Goal: Information Seeking & Learning: Find specific fact

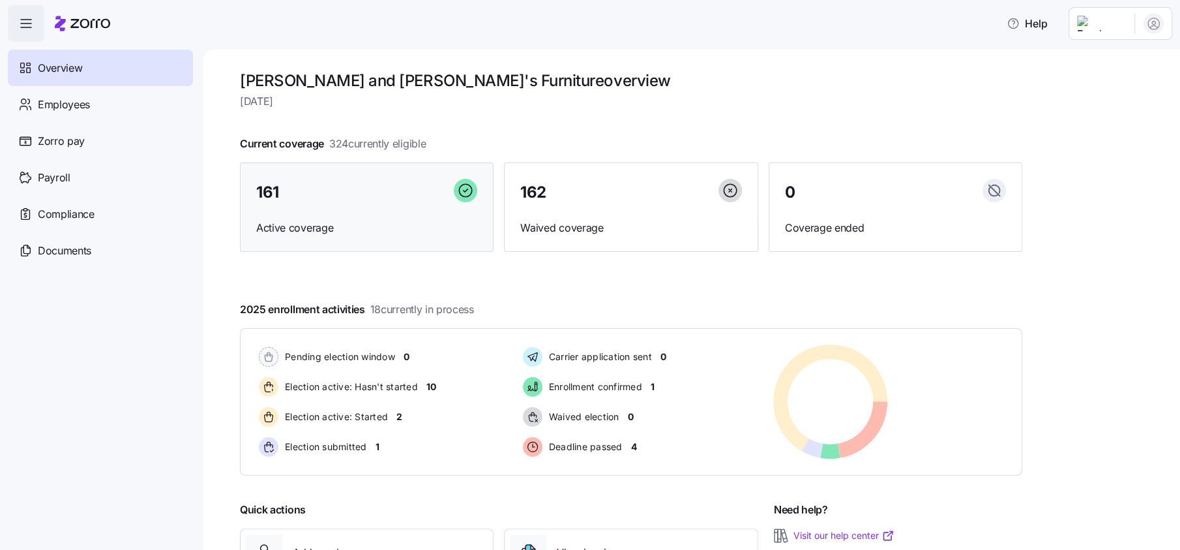
click at [332, 191] on div "161" at bounding box center [366, 193] width 221 height 28
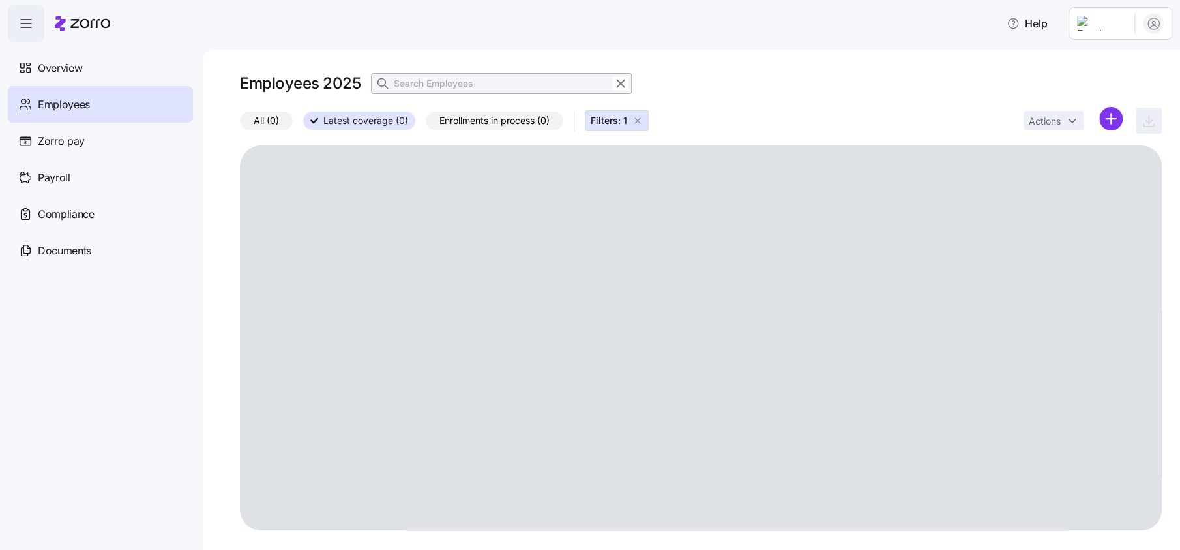
click at [439, 83] on input at bounding box center [501, 83] width 261 height 21
click at [488, 82] on input at bounding box center [501, 83] width 261 height 21
click at [469, 84] on input at bounding box center [501, 83] width 261 height 21
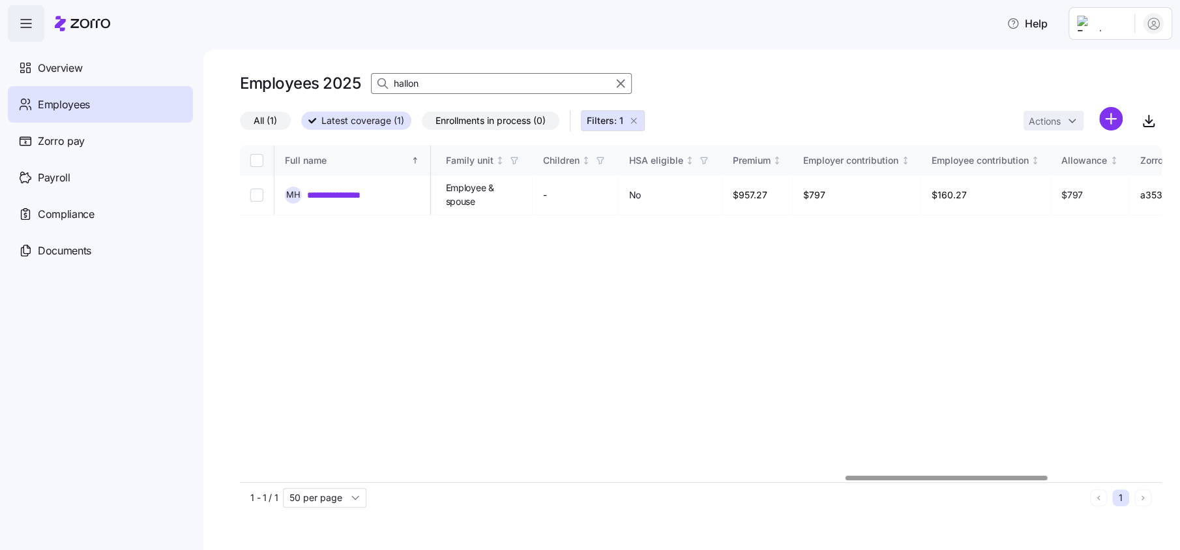
scroll to position [0, 2758]
click at [1038, 480] on div at bounding box center [946, 477] width 202 height 5
click at [868, 233] on div "**********" at bounding box center [701, 313] width 922 height 336
drag, startPoint x: 851, startPoint y: 194, endPoint x: 875, endPoint y: 194, distance: 24.1
click at [875, 194] on td "$797" at bounding box center [865, 195] width 128 height 40
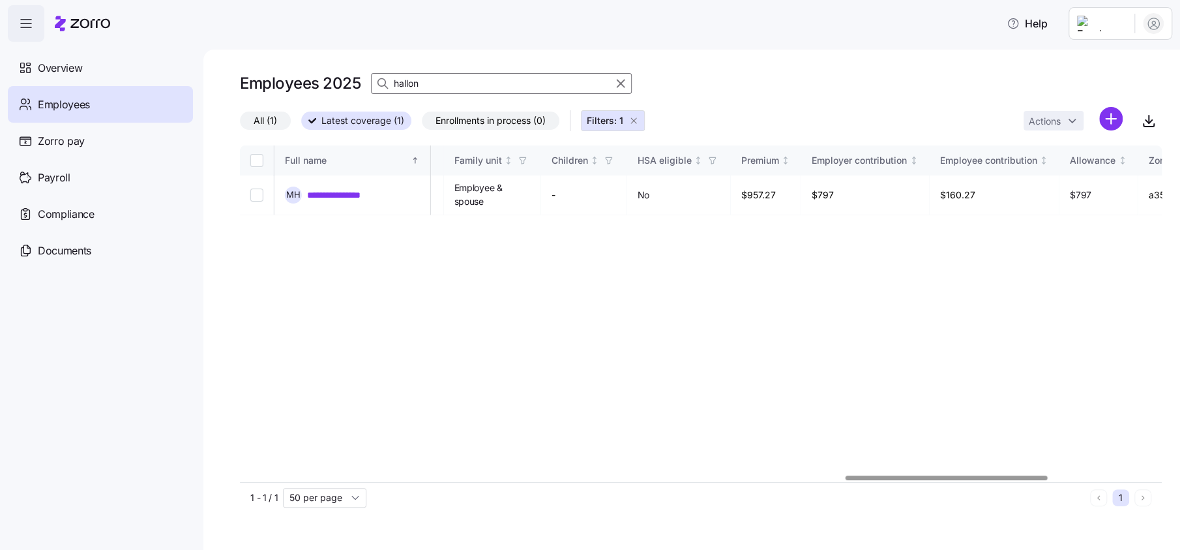
click at [637, 390] on div "**********" at bounding box center [701, 313] width 922 height 336
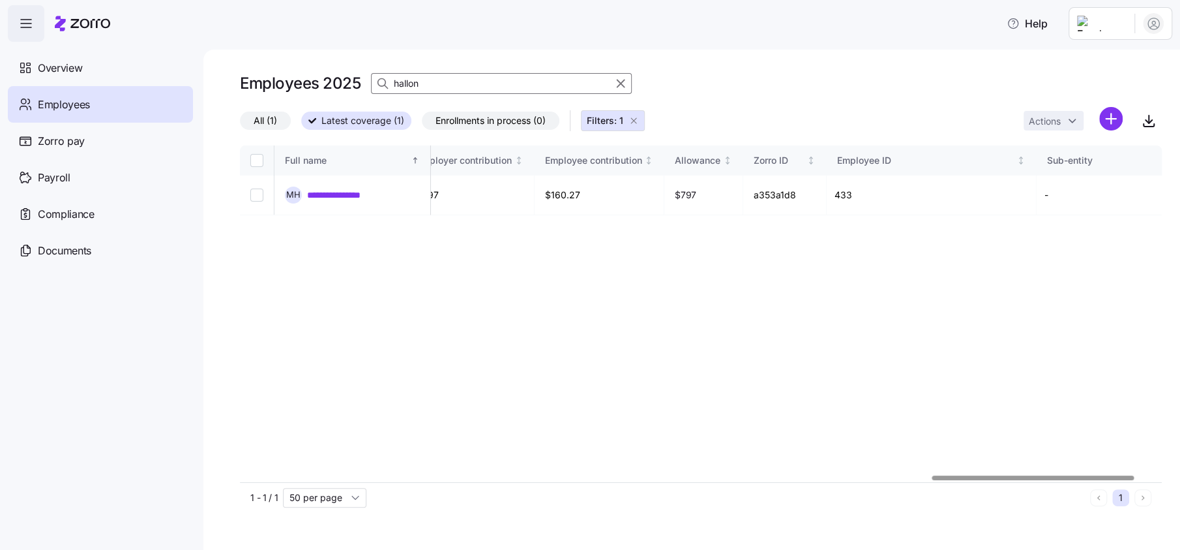
scroll to position [0, 3068]
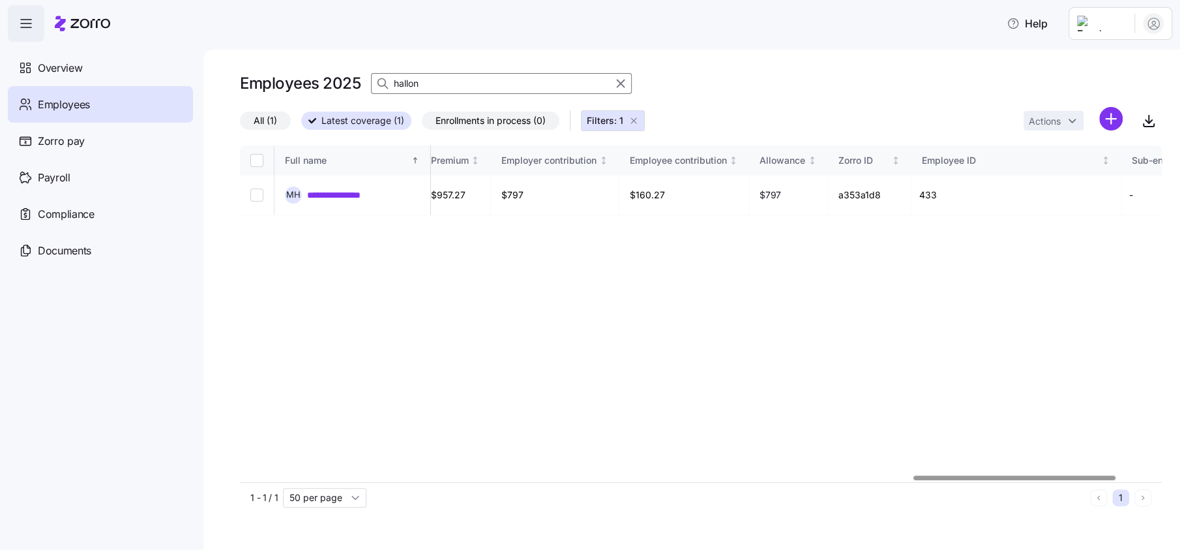
click at [1014, 474] on div at bounding box center [701, 478] width 922 height 8
drag, startPoint x: 78, startPoint y: 432, endPoint x: 14, endPoint y: 437, distance: 63.4
click at [14, 437] on nav "Overview Employees Zorro pay Payroll Compliance Documents" at bounding box center [101, 296] width 203 height 508
drag, startPoint x: 826, startPoint y: 191, endPoint x: 802, endPoint y: 194, distance: 23.7
click at [802, 194] on td "$797" at bounding box center [788, 195] width 79 height 40
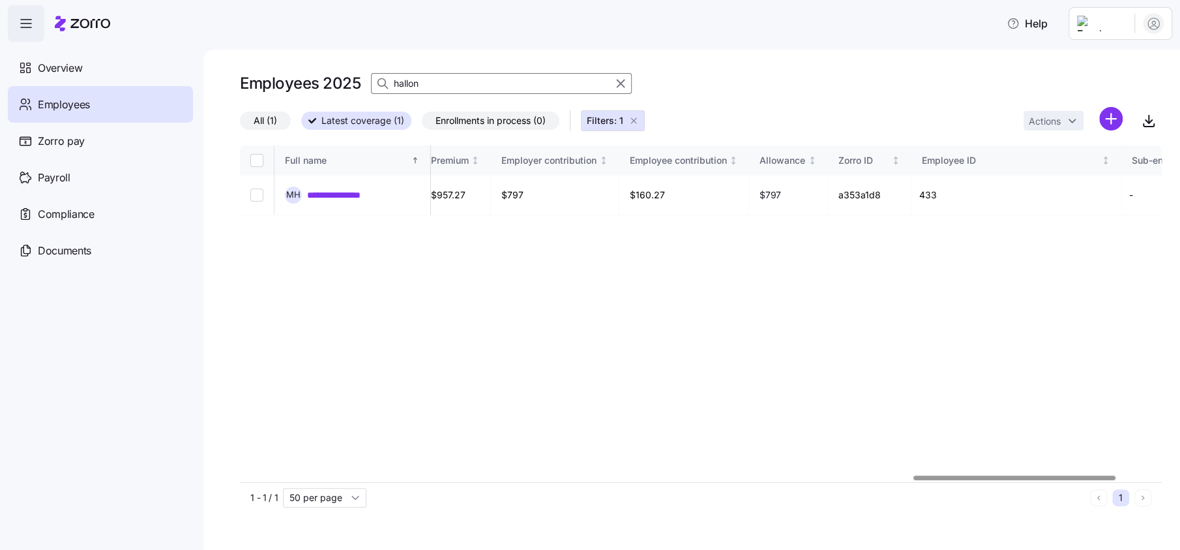
drag, startPoint x: 987, startPoint y: 473, endPoint x: 810, endPoint y: 480, distance: 177.5
click at [810, 480] on div "**********" at bounding box center [701, 313] width 922 height 336
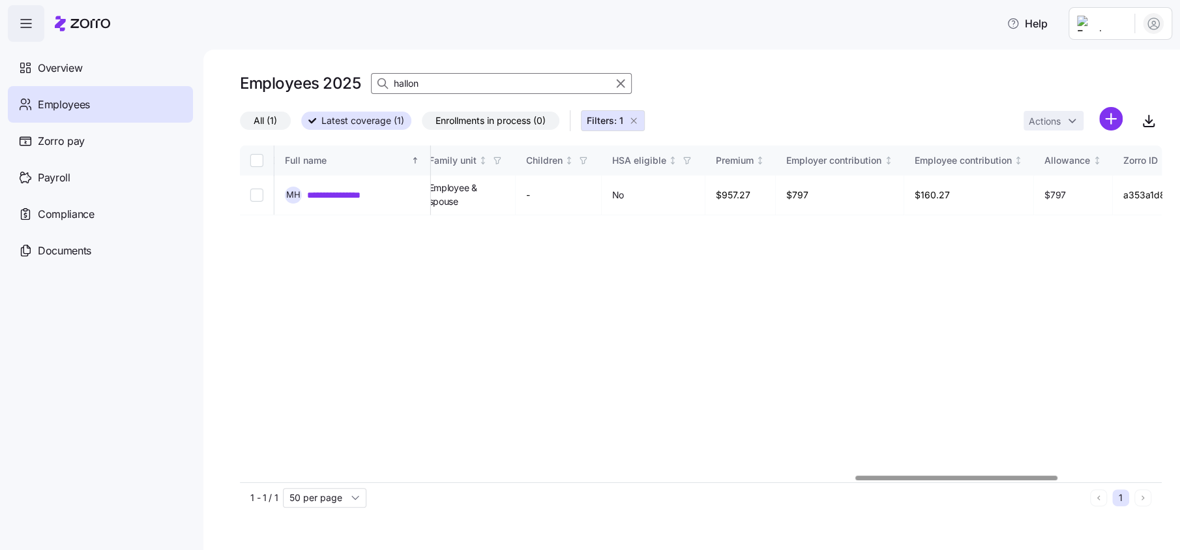
scroll to position [0, 2947]
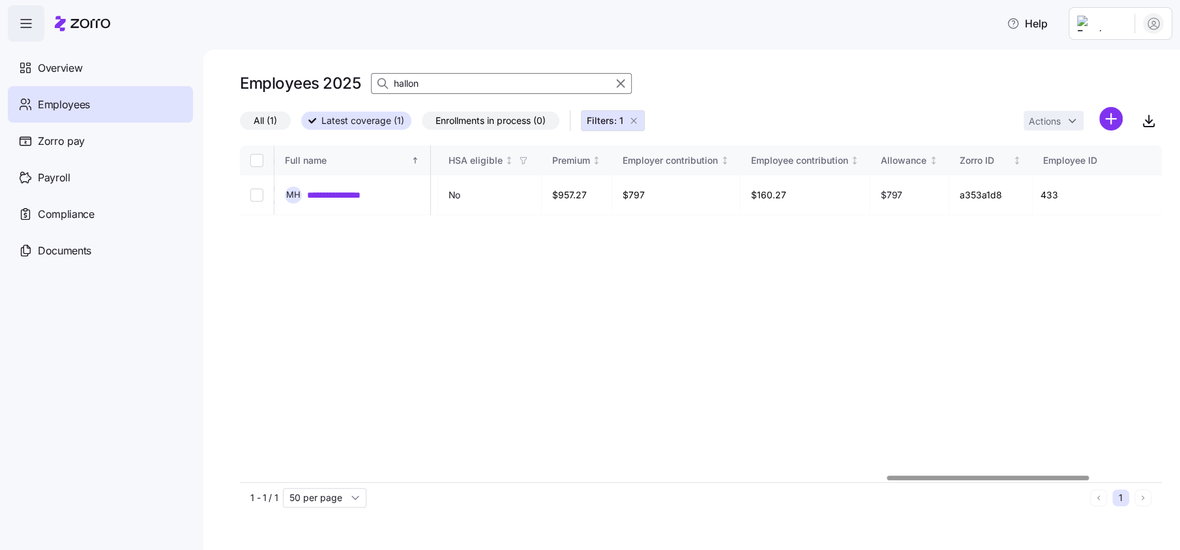
click at [987, 474] on div at bounding box center [701, 478] width 922 height 8
click at [454, 78] on input "hallon" at bounding box center [501, 83] width 261 height 21
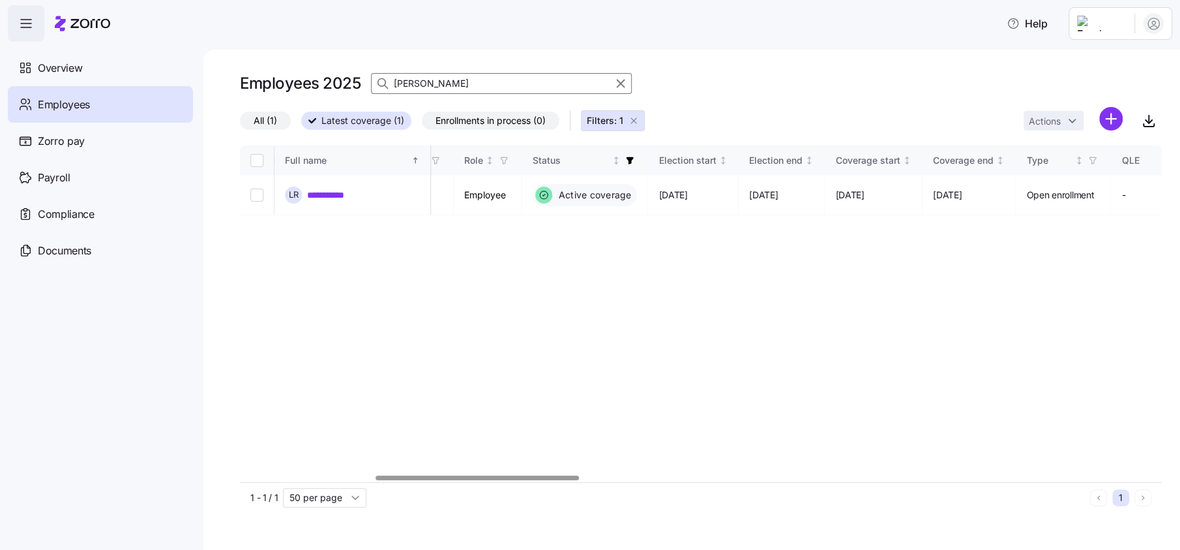
click at [475, 482] on div at bounding box center [701, 478] width 922 height 8
type input "larry"
click at [623, 83] on icon "button" at bounding box center [620, 84] width 14 height 16
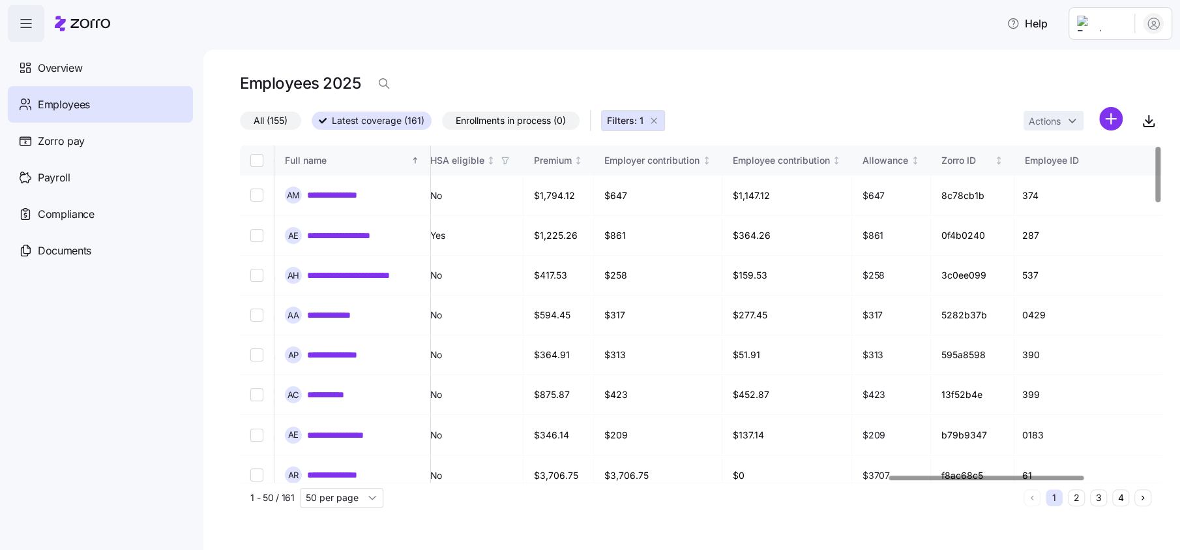
scroll to position [0, 3065]
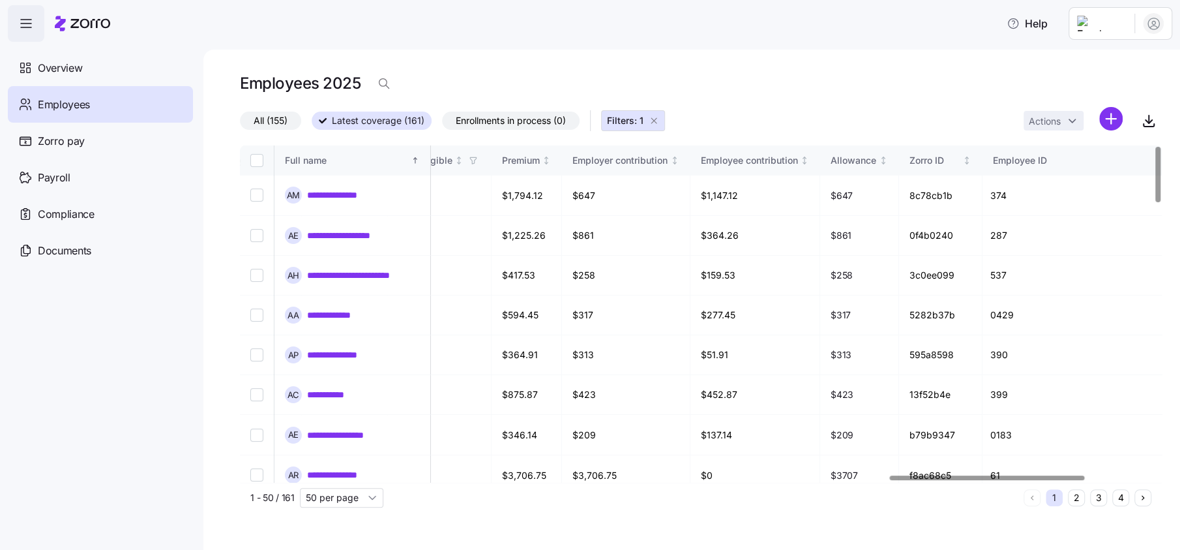
click at [978, 475] on div at bounding box center [987, 477] width 195 height 5
click at [1153, 121] on icon "button" at bounding box center [1149, 121] width 16 height 16
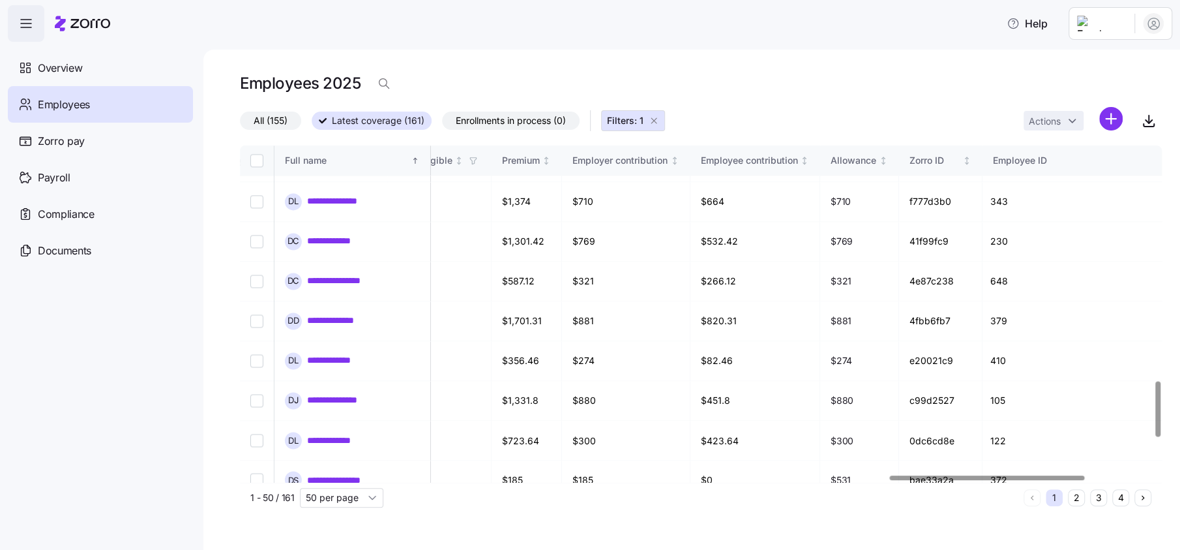
scroll to position [1303, 3065]
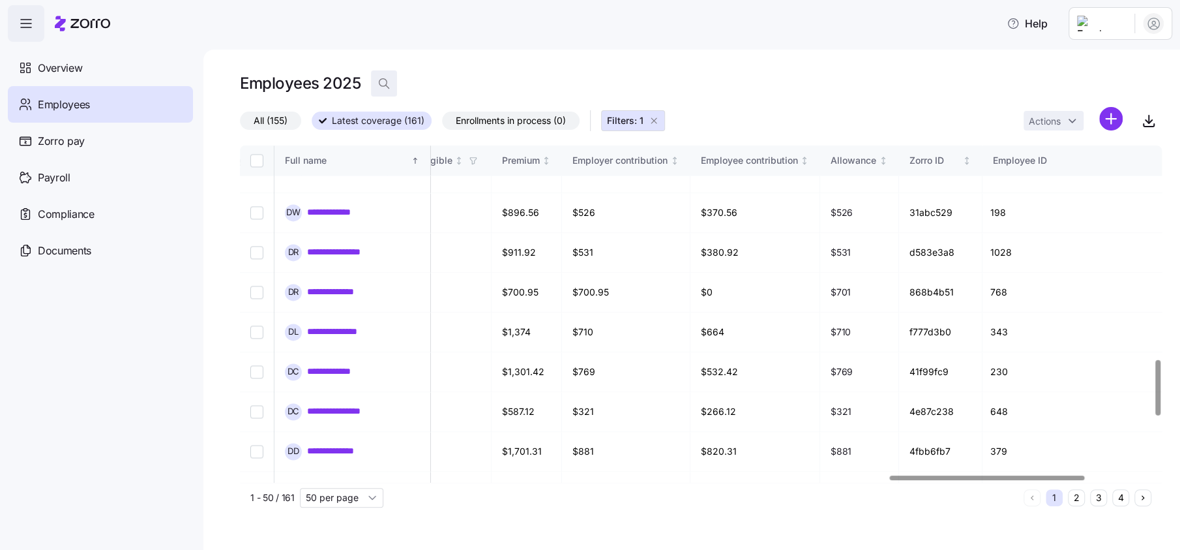
click at [375, 77] on span "button" at bounding box center [384, 83] width 25 height 25
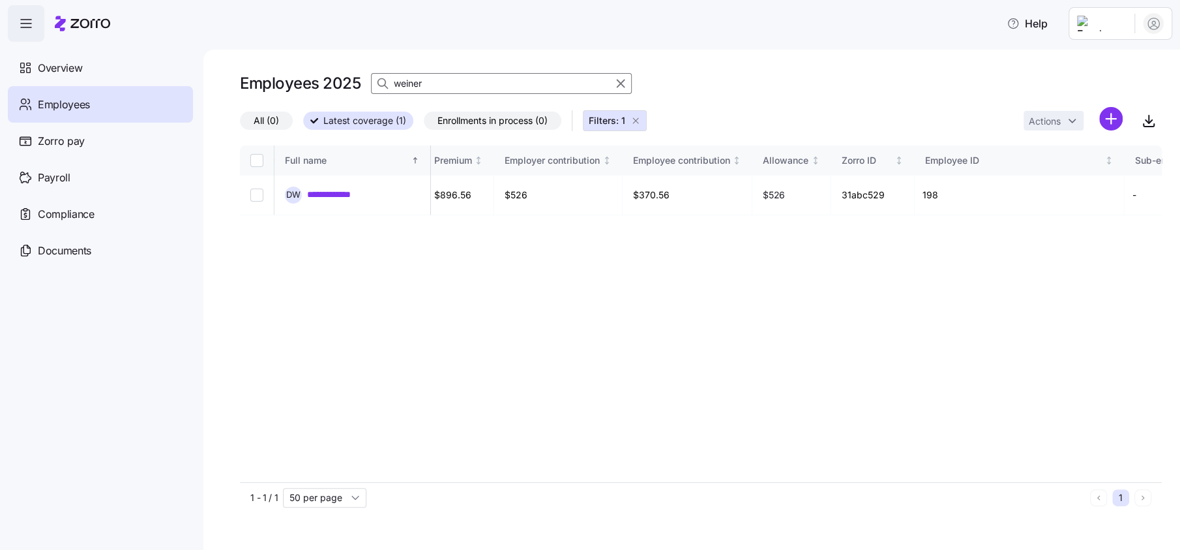
scroll to position [0, 3065]
type input "weiner"
click at [367, 195] on link "**********" at bounding box center [342, 194] width 70 height 13
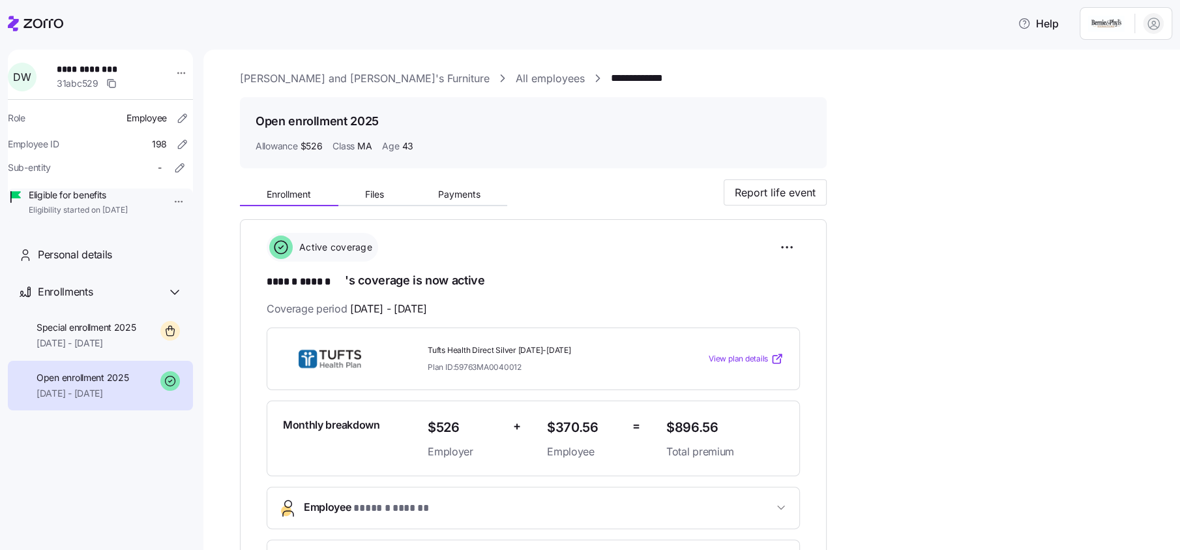
click at [516, 82] on link "All employees" at bounding box center [550, 78] width 69 height 16
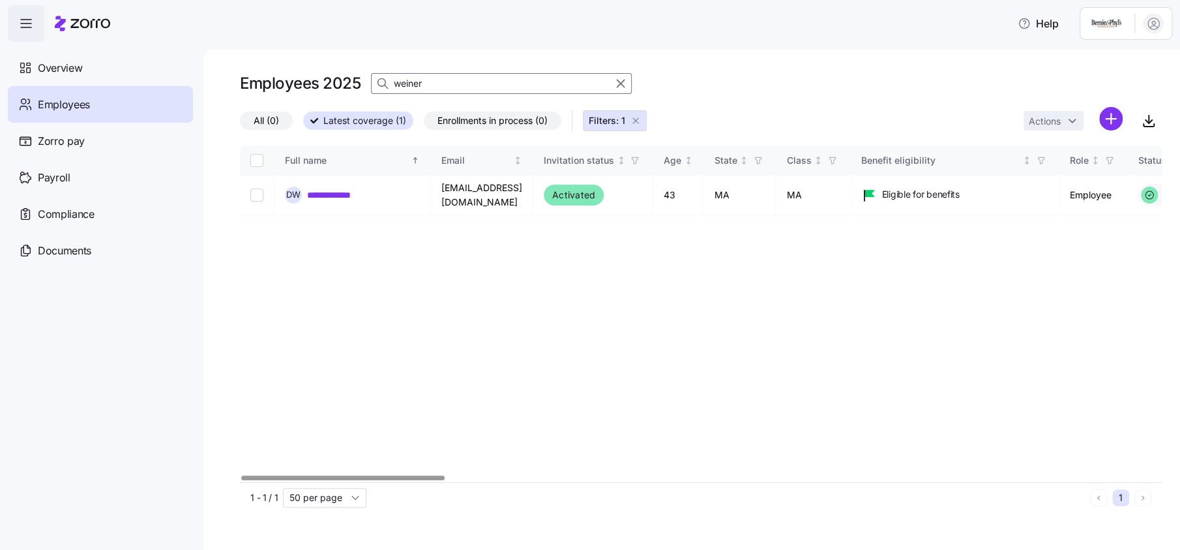
click at [487, 83] on input "weiner" at bounding box center [501, 83] width 261 height 21
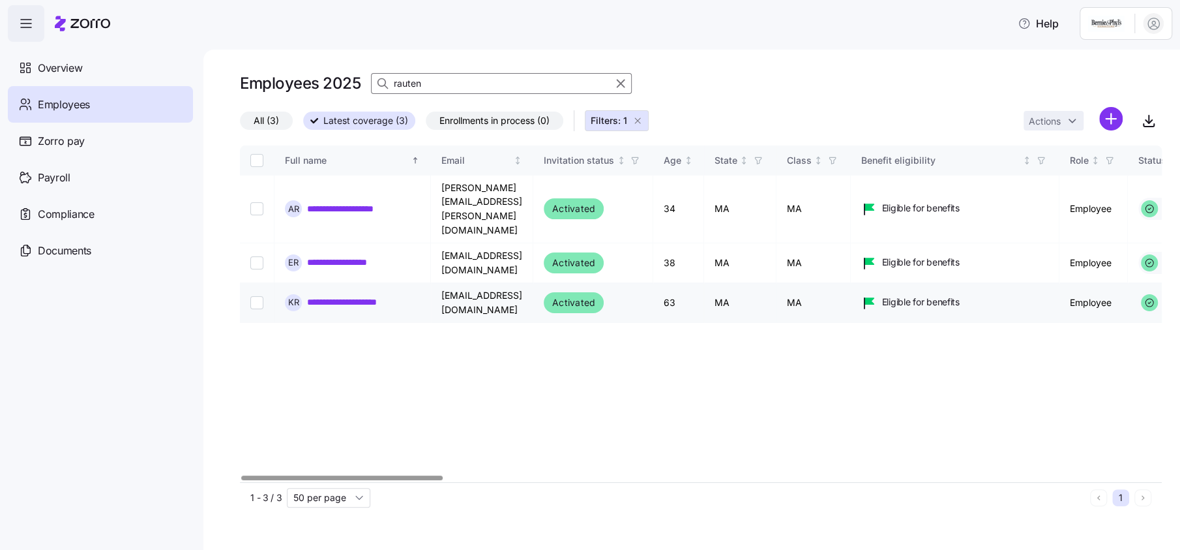
type input "rauten"
click at [376, 295] on link "**********" at bounding box center [363, 301] width 113 height 13
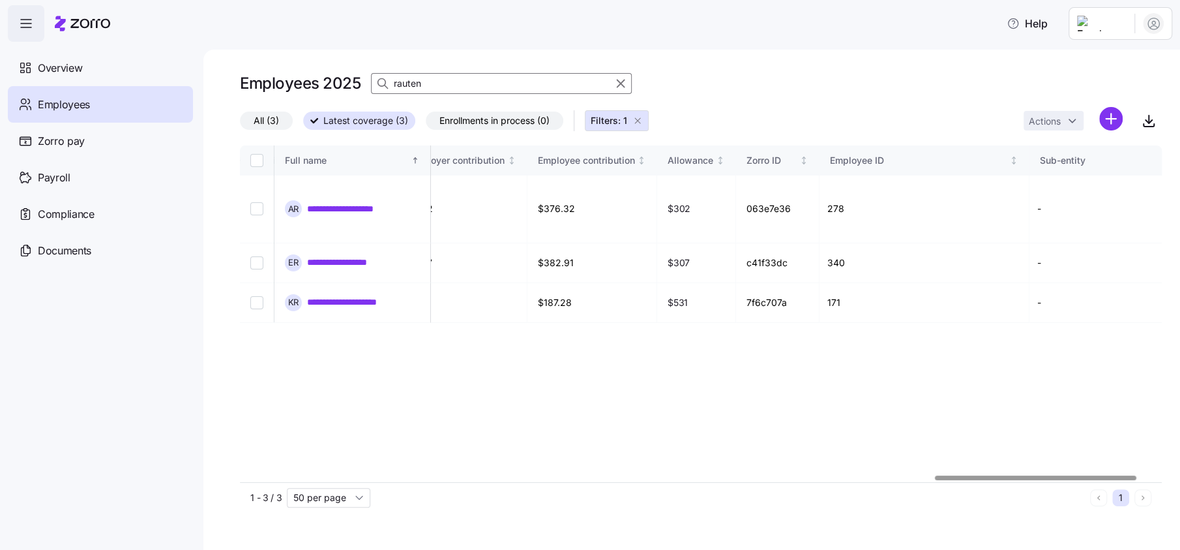
scroll to position [0, 3294]
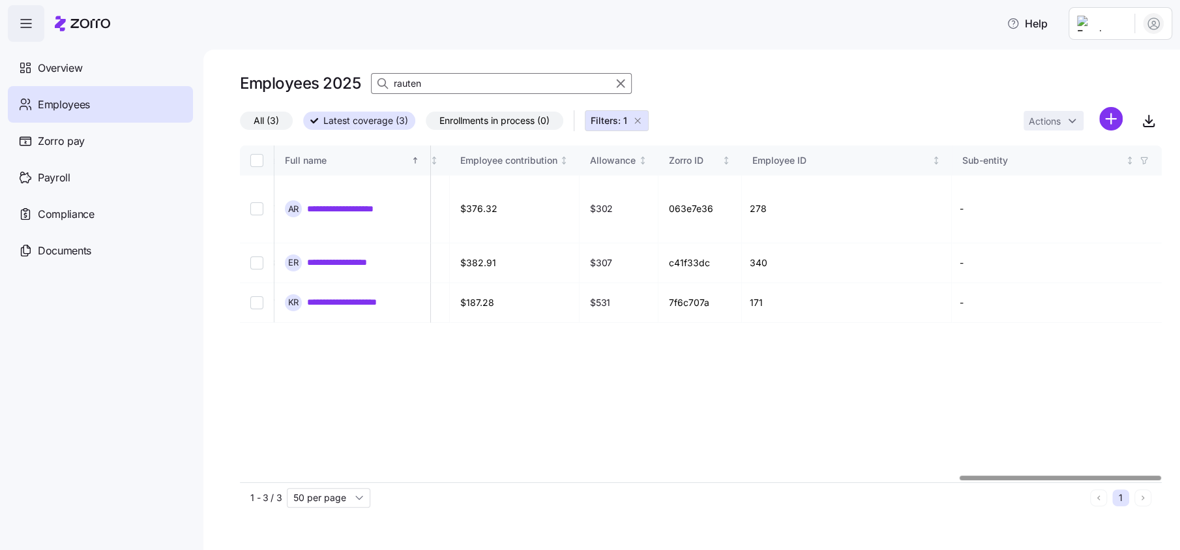
click at [1066, 474] on div at bounding box center [701, 478] width 922 height 8
click at [460, 83] on input "rauten" at bounding box center [501, 83] width 261 height 21
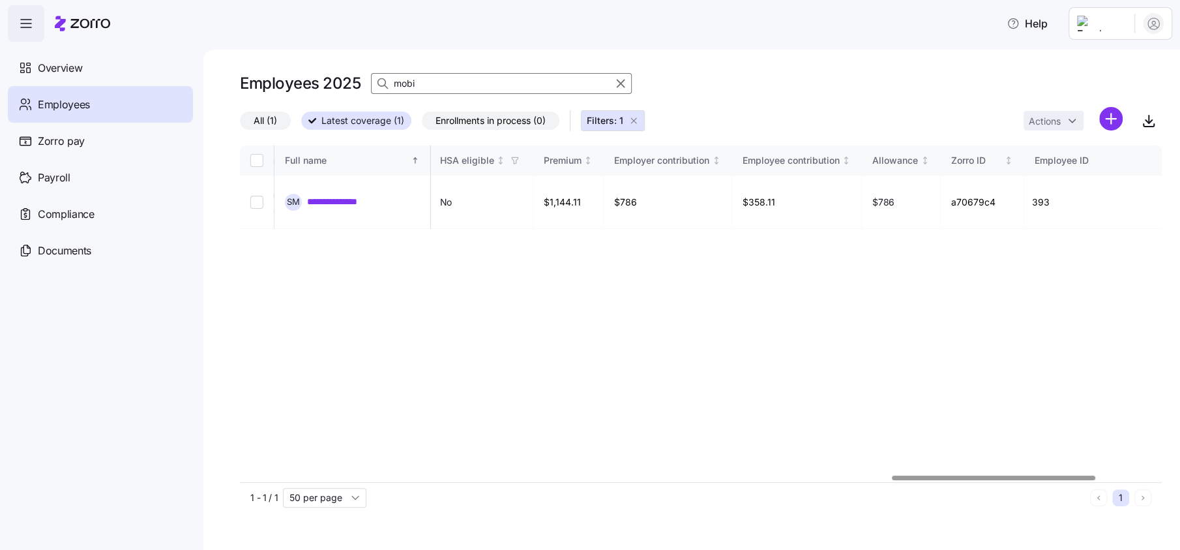
scroll to position [0, 2967]
click at [995, 474] on div at bounding box center [701, 478] width 922 height 8
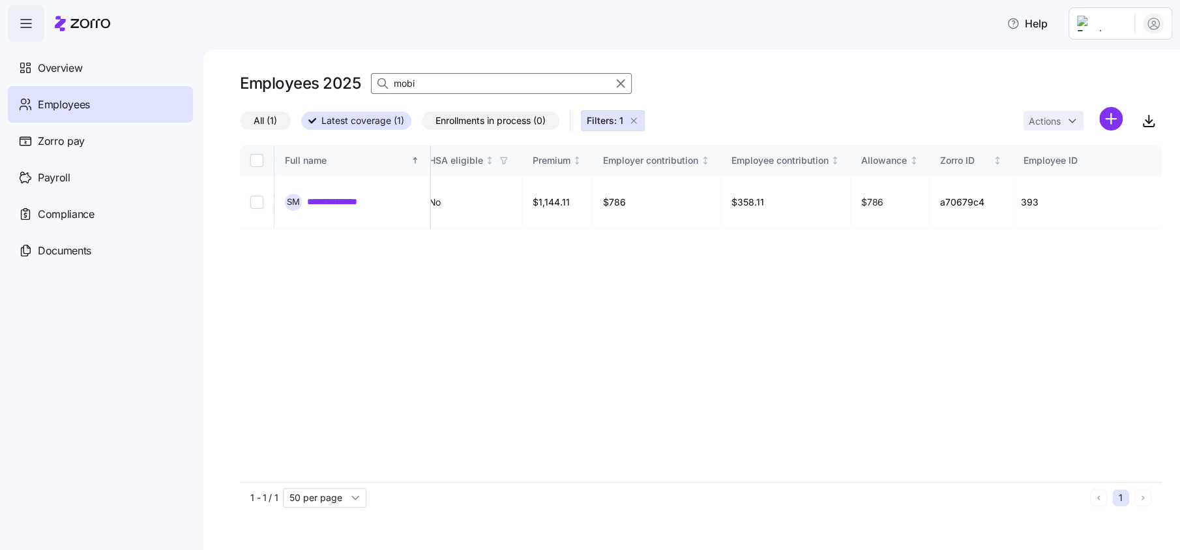
click at [470, 80] on input "mobi" at bounding box center [501, 83] width 261 height 21
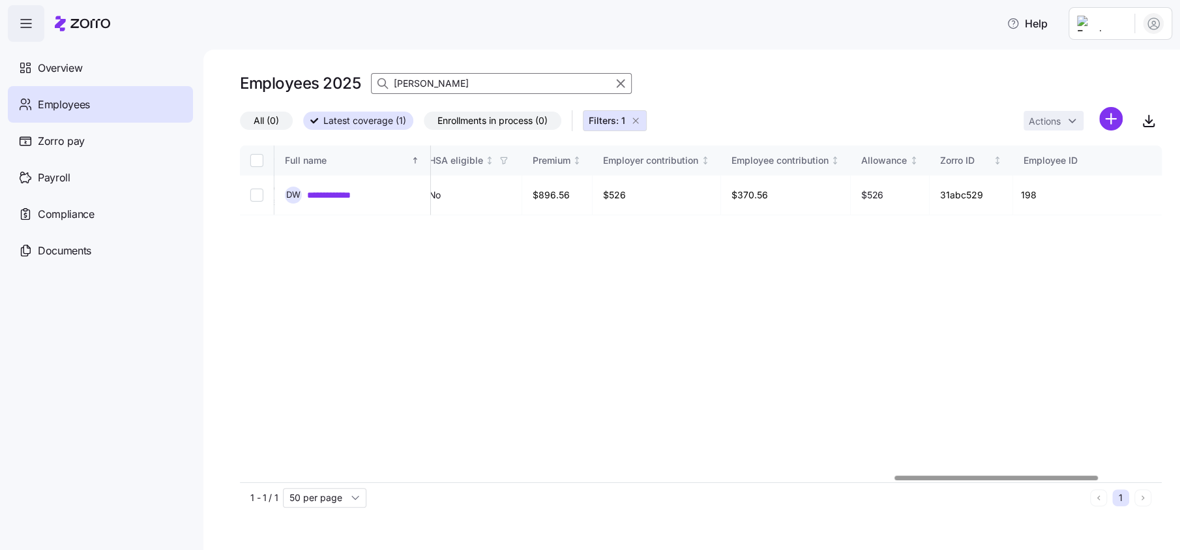
click at [433, 87] on input "wein" at bounding box center [501, 83] width 261 height 21
type input "larry"
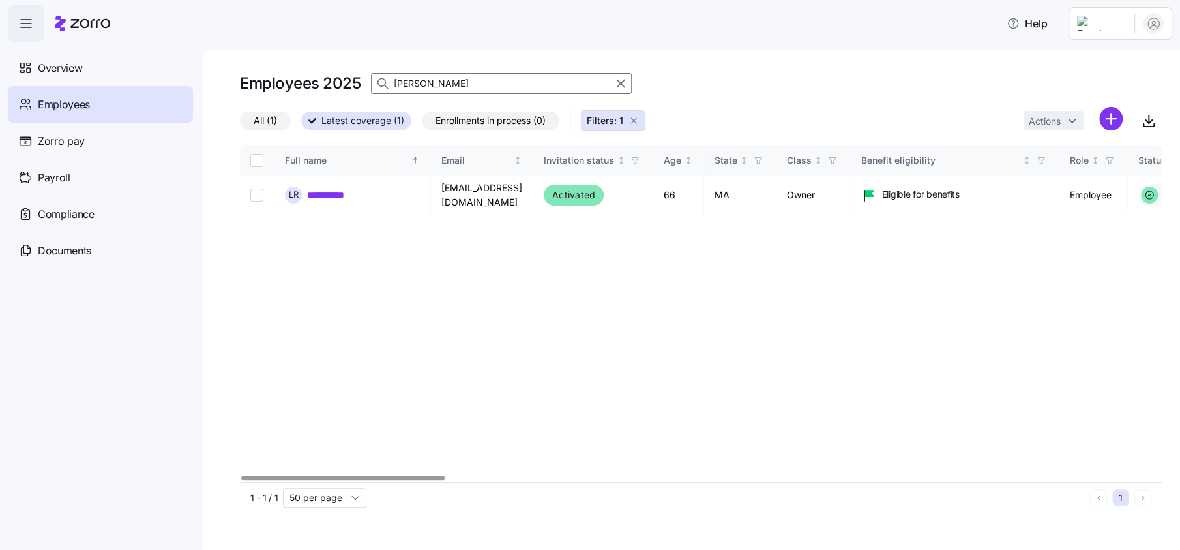
click at [241, 475] on div at bounding box center [342, 477] width 203 height 5
click at [1098, 21] on html "**********" at bounding box center [590, 271] width 1180 height 542
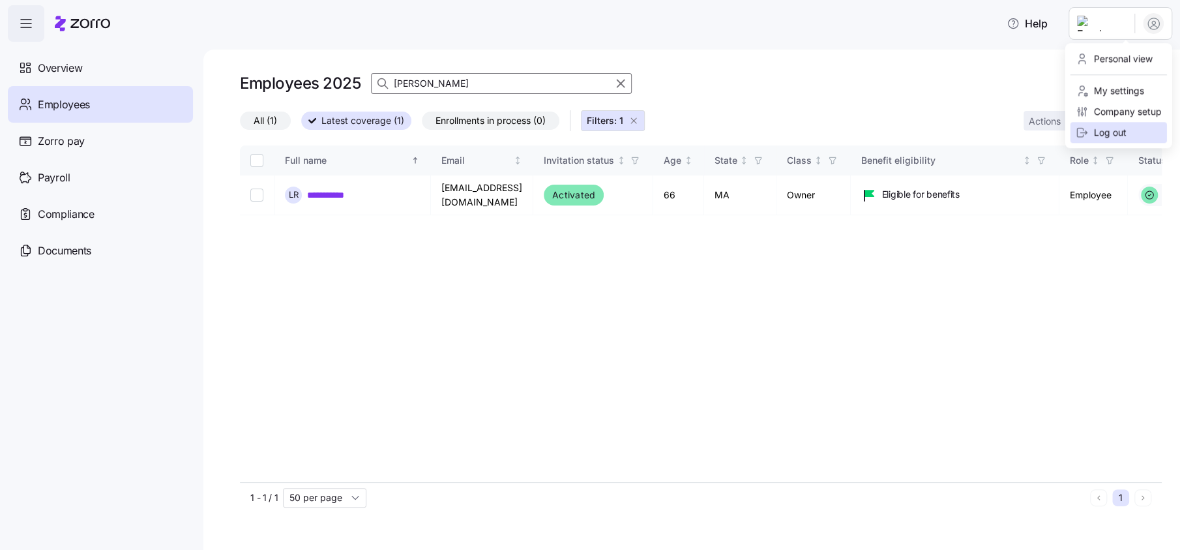
click at [1107, 130] on div "Log out" at bounding box center [1101, 132] width 51 height 14
